Goal: Navigation & Orientation: Find specific page/section

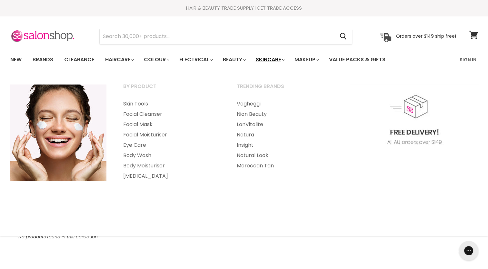
click at [286, 60] on link "Skincare" at bounding box center [269, 60] width 37 height 14
click at [137, 145] on link "Eye Care" at bounding box center [171, 145] width 112 height 10
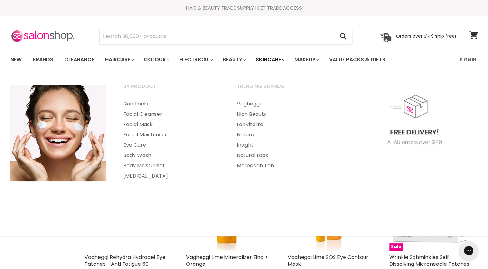
click at [288, 61] on link "Skincare" at bounding box center [269, 60] width 37 height 14
click at [146, 123] on link "Facial Mask" at bounding box center [171, 124] width 112 height 10
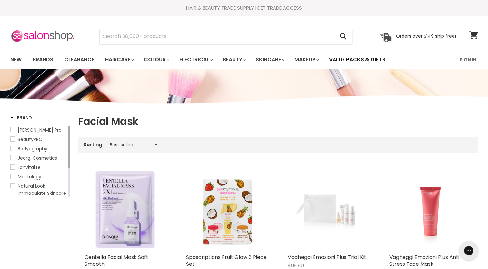
click at [349, 57] on link "Value Packs & Gifts" at bounding box center [357, 60] width 66 height 14
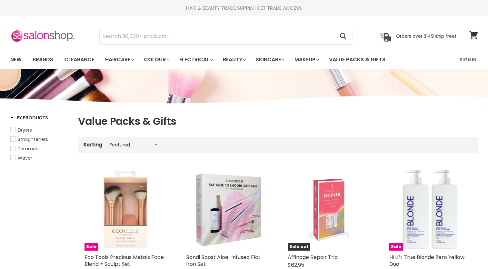
select select "manual"
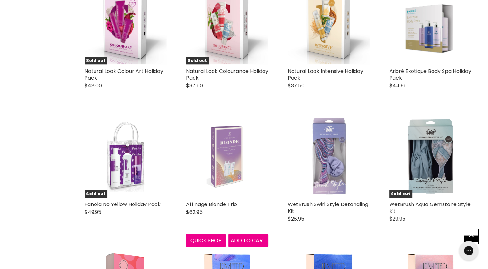
scroll to position [1419, 0]
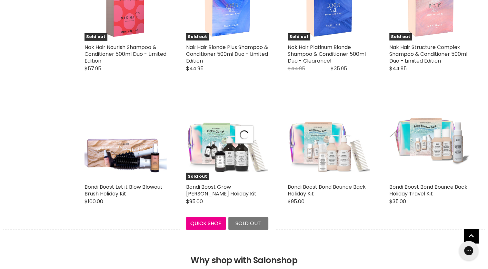
select select "manual"
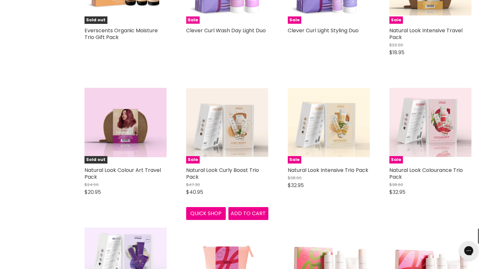
scroll to position [2096, 0]
